Goal: Navigation & Orientation: Go to known website

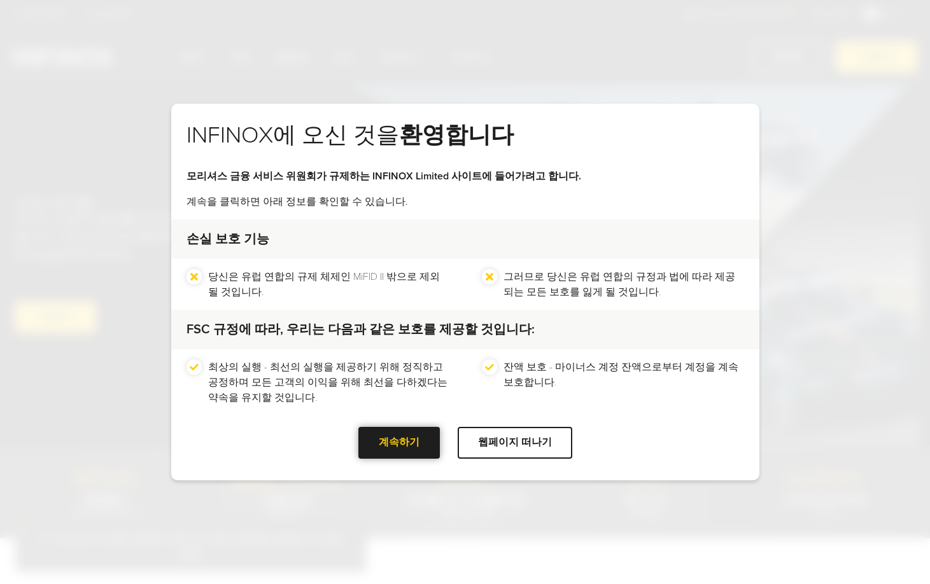
click at [399, 443] on div at bounding box center [399, 443] width 0 height 0
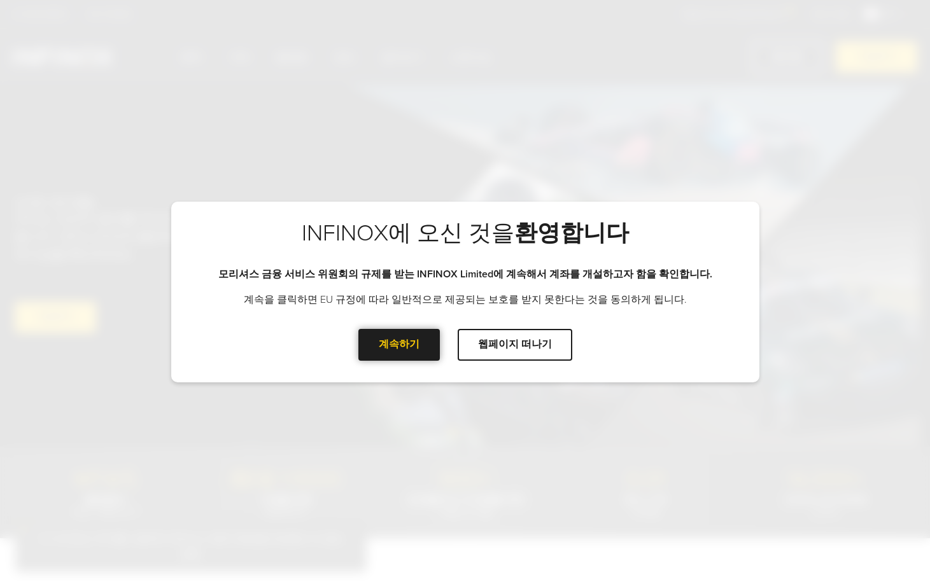
click at [399, 345] on div at bounding box center [399, 345] width 0 height 0
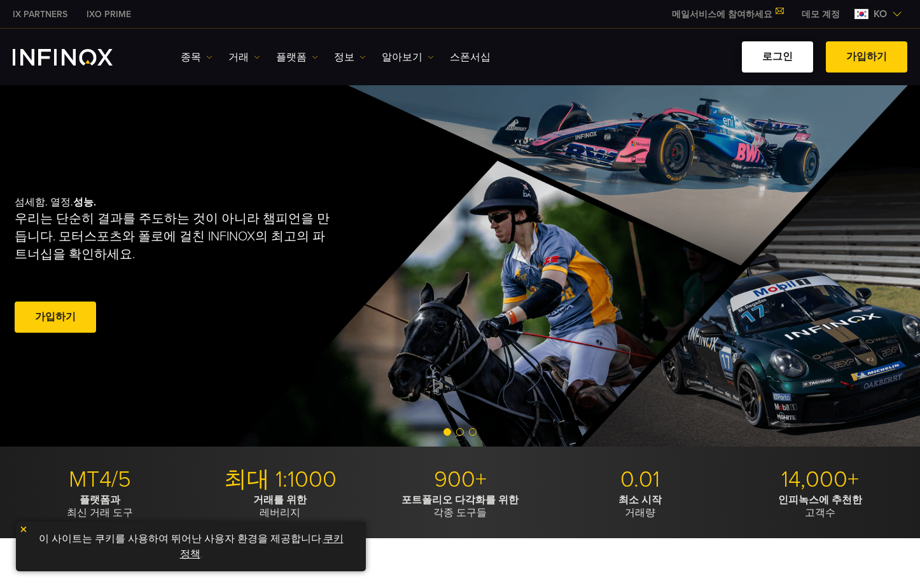
click at [788, 53] on link "로그인" at bounding box center [777, 56] width 71 height 31
